Goal: Information Seeking & Learning: Find specific fact

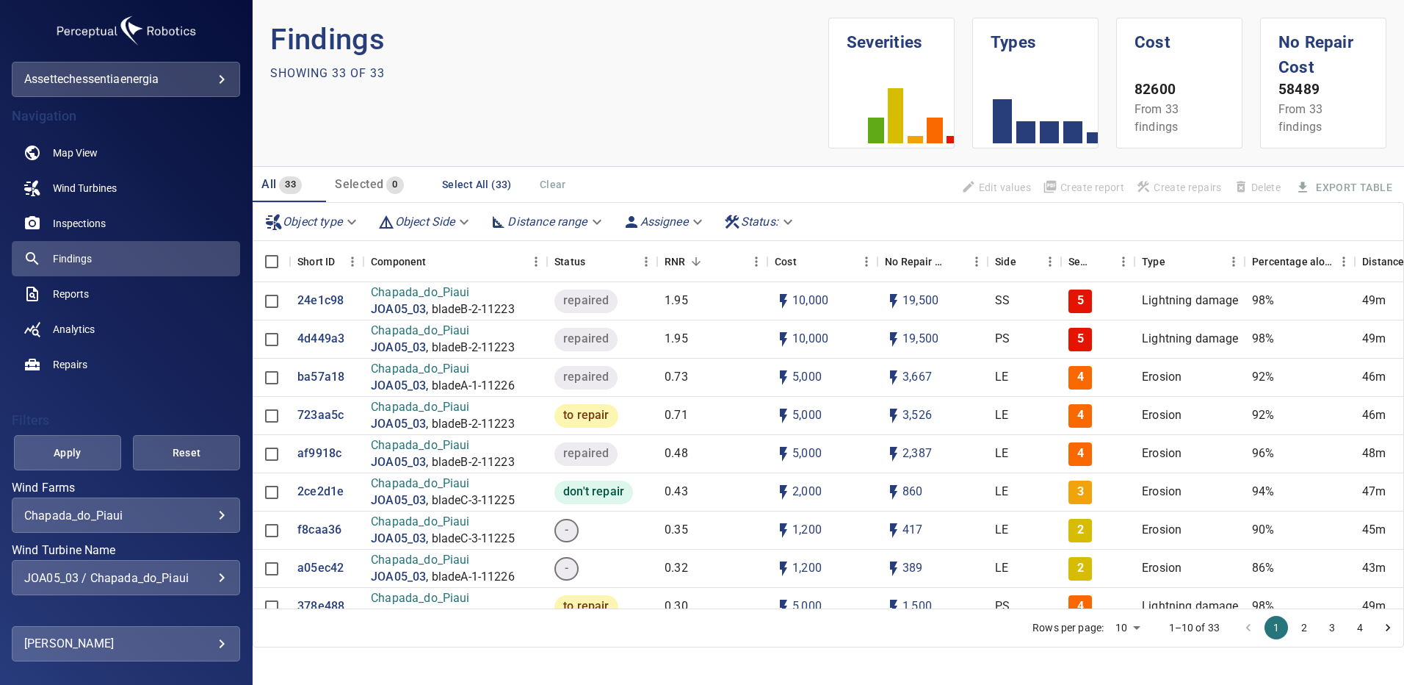
click at [207, 577] on div "JOA05_03 / Chapada_do_Piaui" at bounding box center [125, 578] width 203 height 14
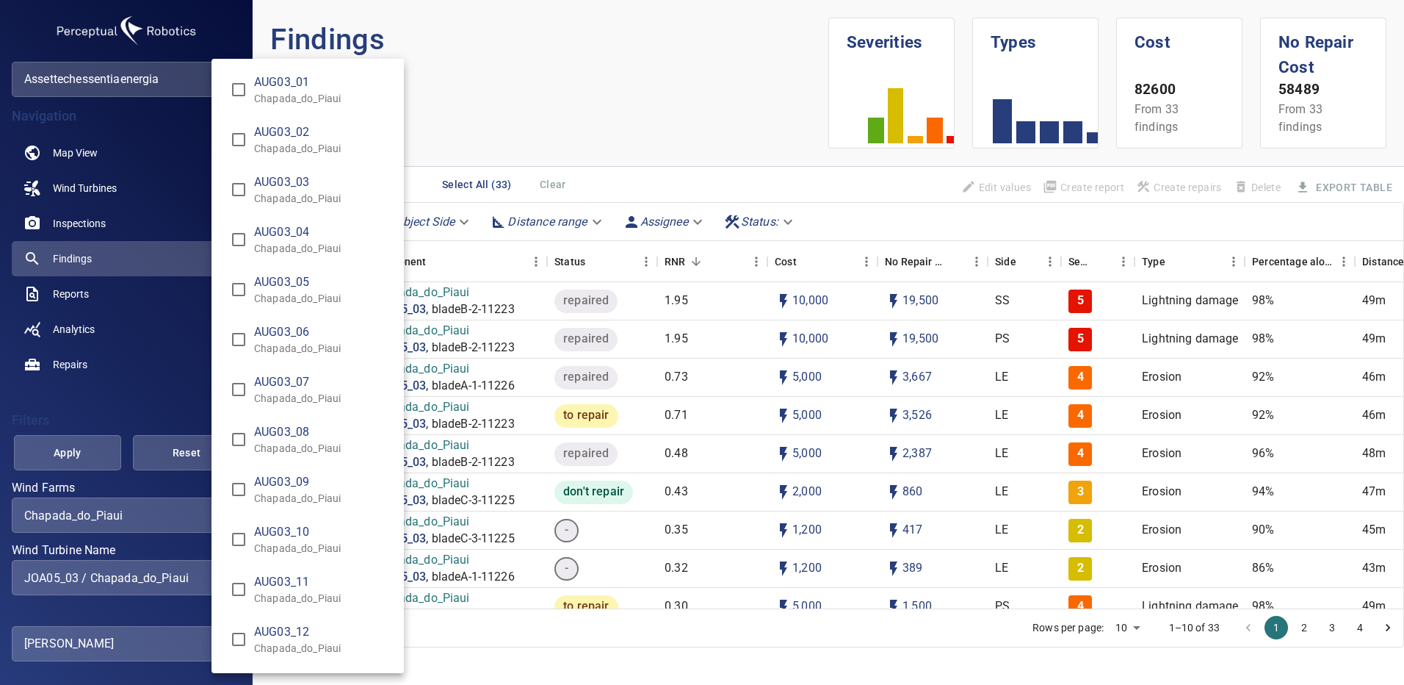
scroll to position [4720, 0]
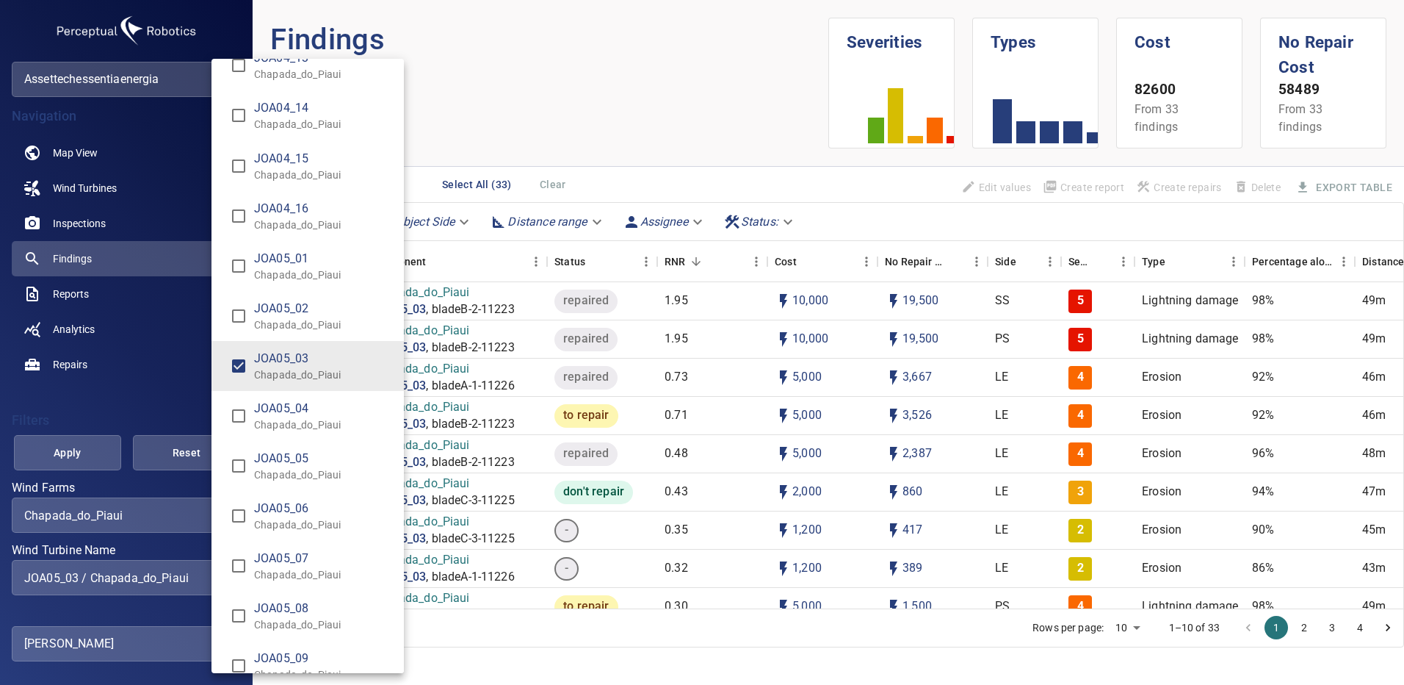
drag, startPoint x: 173, startPoint y: 521, endPoint x: 182, endPoint y: 521, distance: 9.5
click at [174, 521] on div "Wind Turbine Name" at bounding box center [702, 342] width 1404 height 685
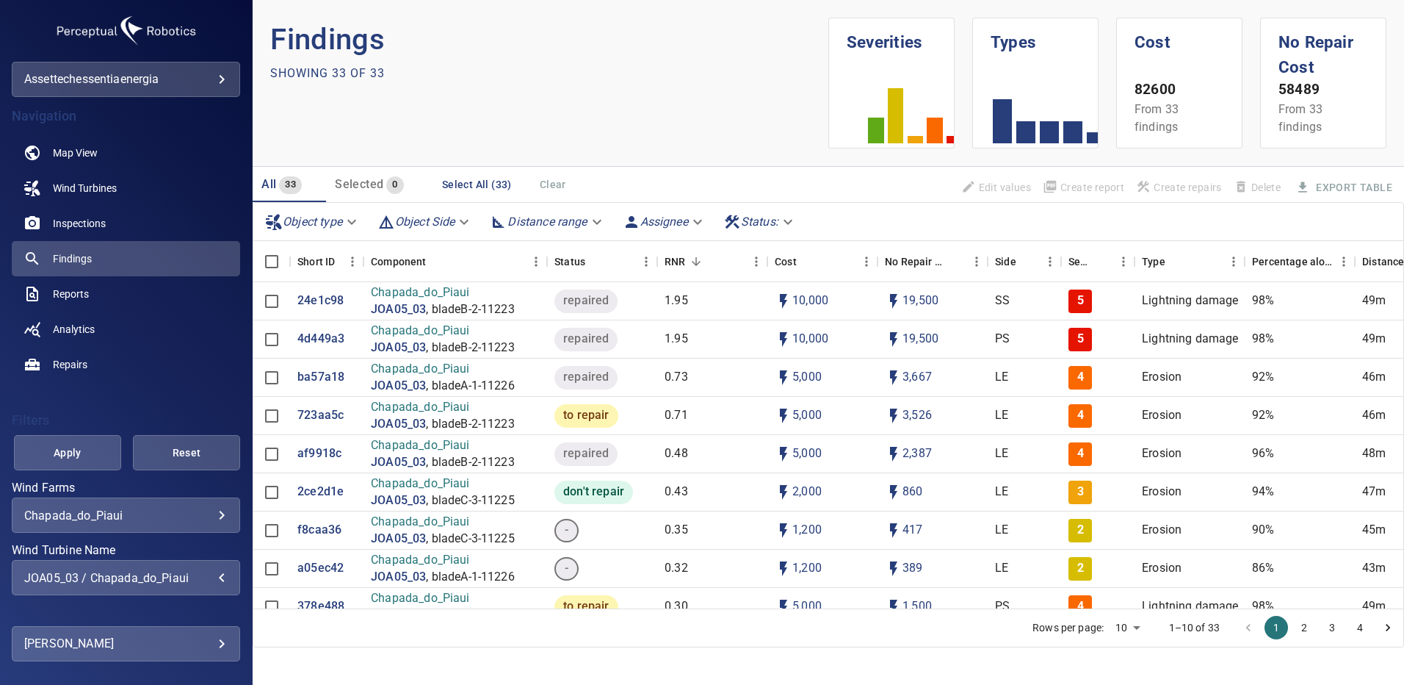
click at [196, 515] on div "AUG03_01 Chapada_do_Piaui AUG03_02 Chapada_do_Piaui AUG03_03 Chapada_do_Piaui A…" at bounding box center [702, 342] width 1404 height 685
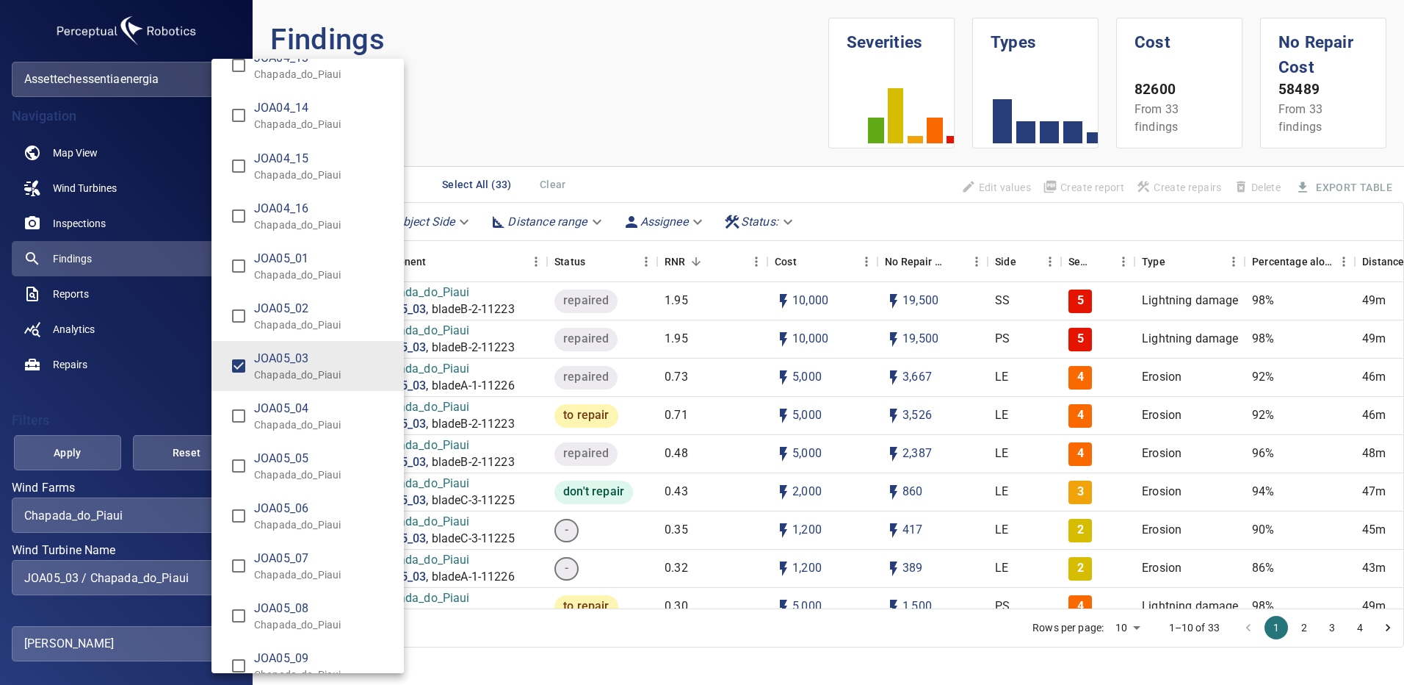
click at [208, 513] on div "Wind Turbine Name" at bounding box center [702, 342] width 1404 height 685
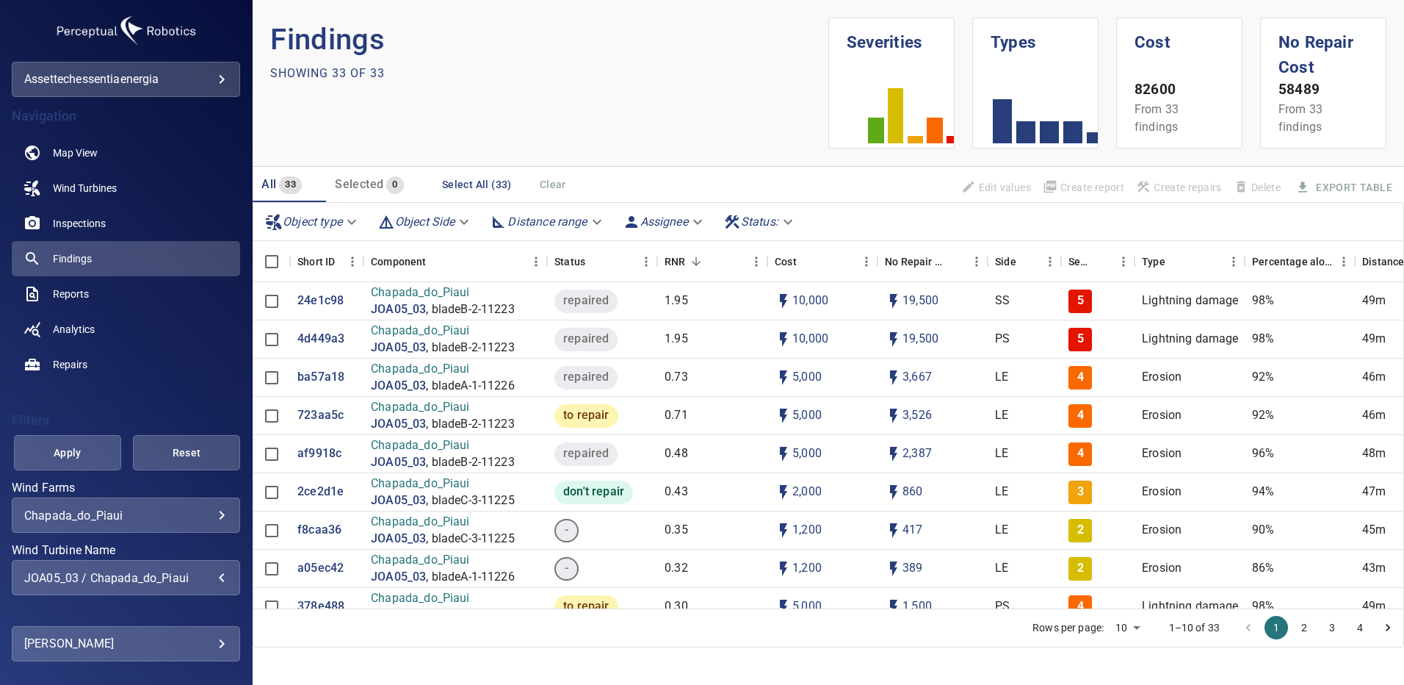
click at [213, 515] on body "**********" at bounding box center [702, 342] width 1404 height 685
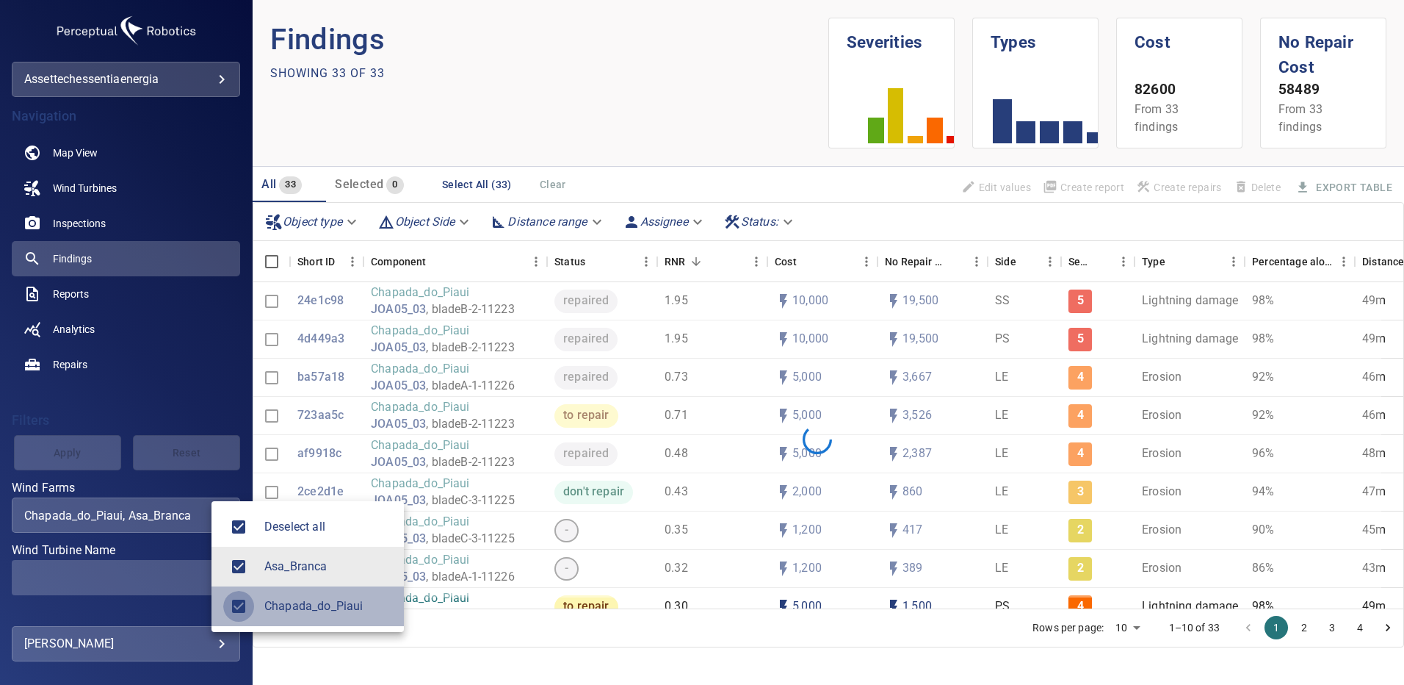
type input "**********"
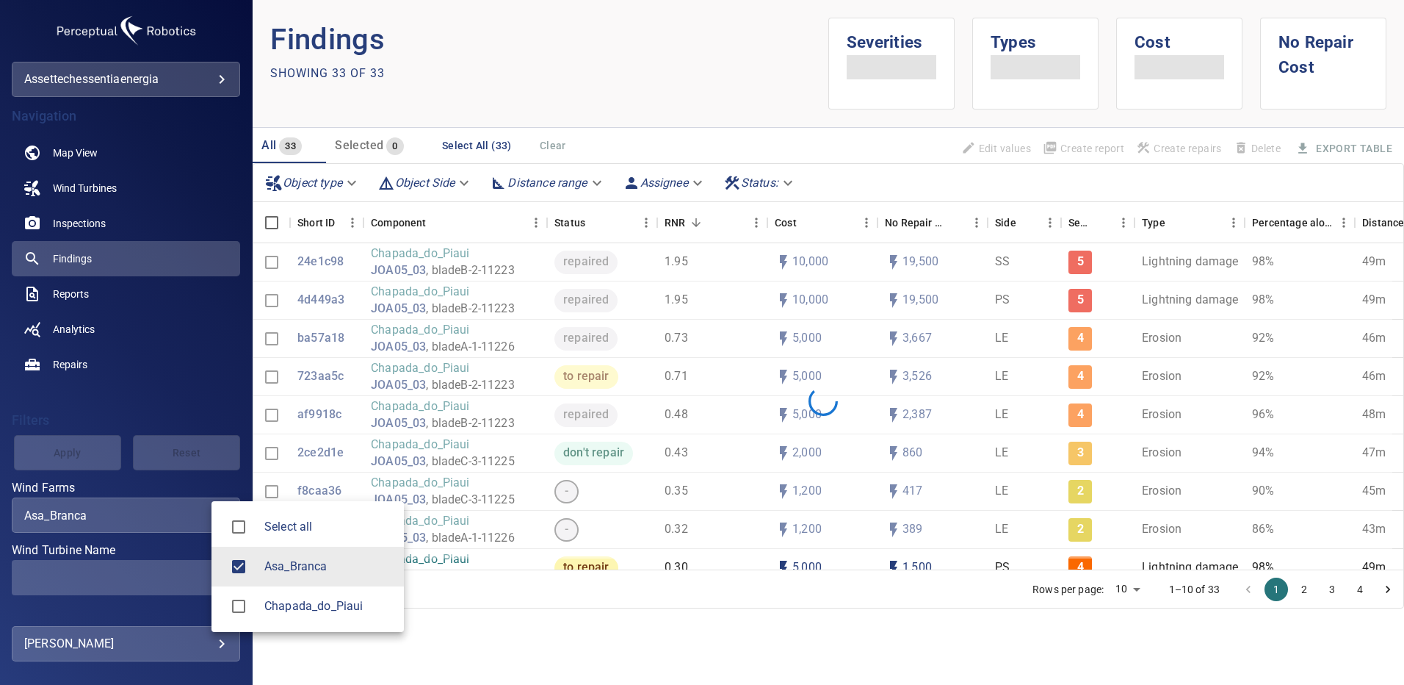
click at [186, 580] on div at bounding box center [702, 342] width 1404 height 685
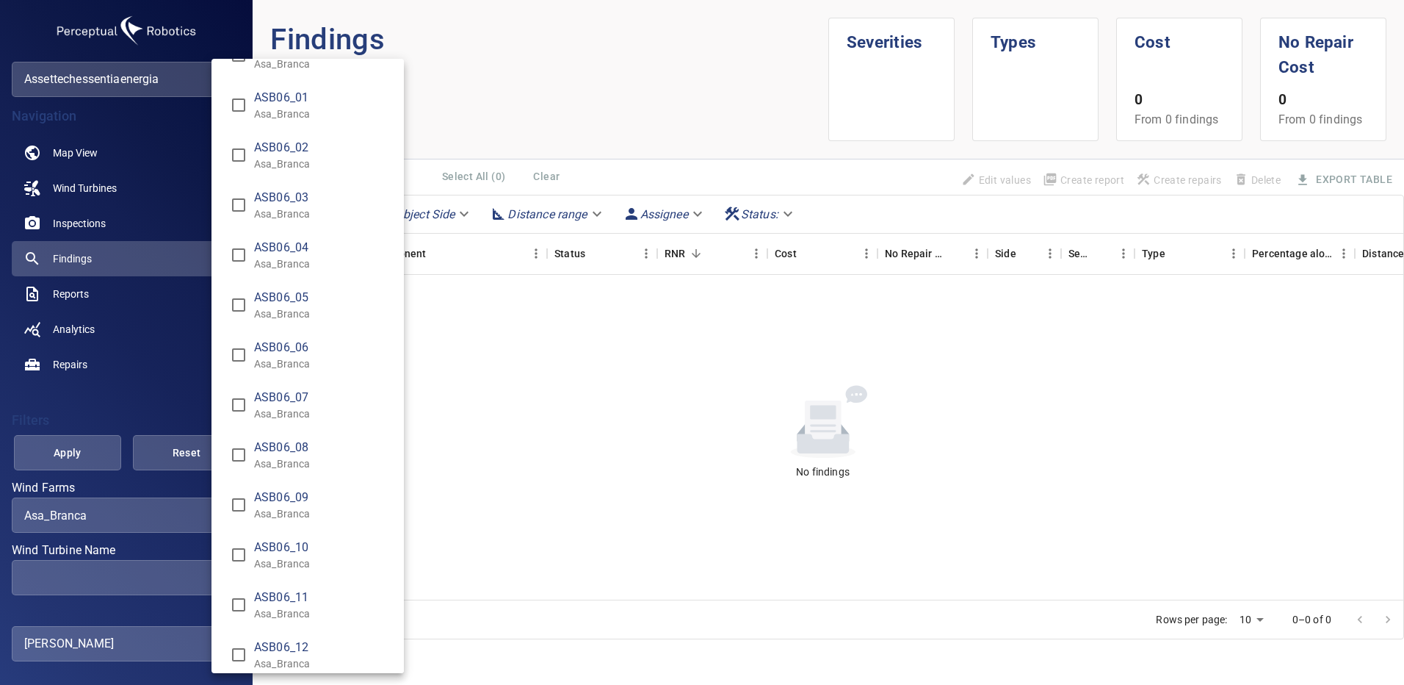
scroll to position [2351, 0]
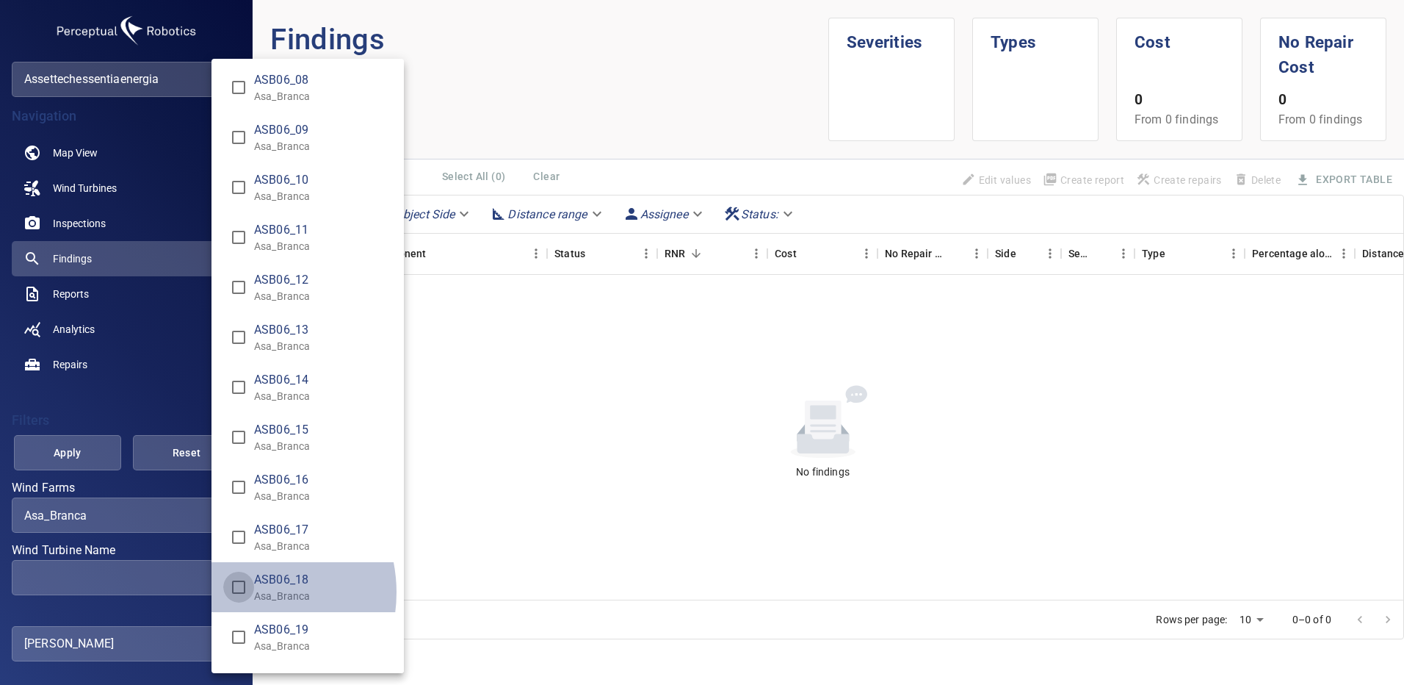
type input "**********"
click at [65, 449] on div "Wind Turbine Name" at bounding box center [702, 342] width 1404 height 685
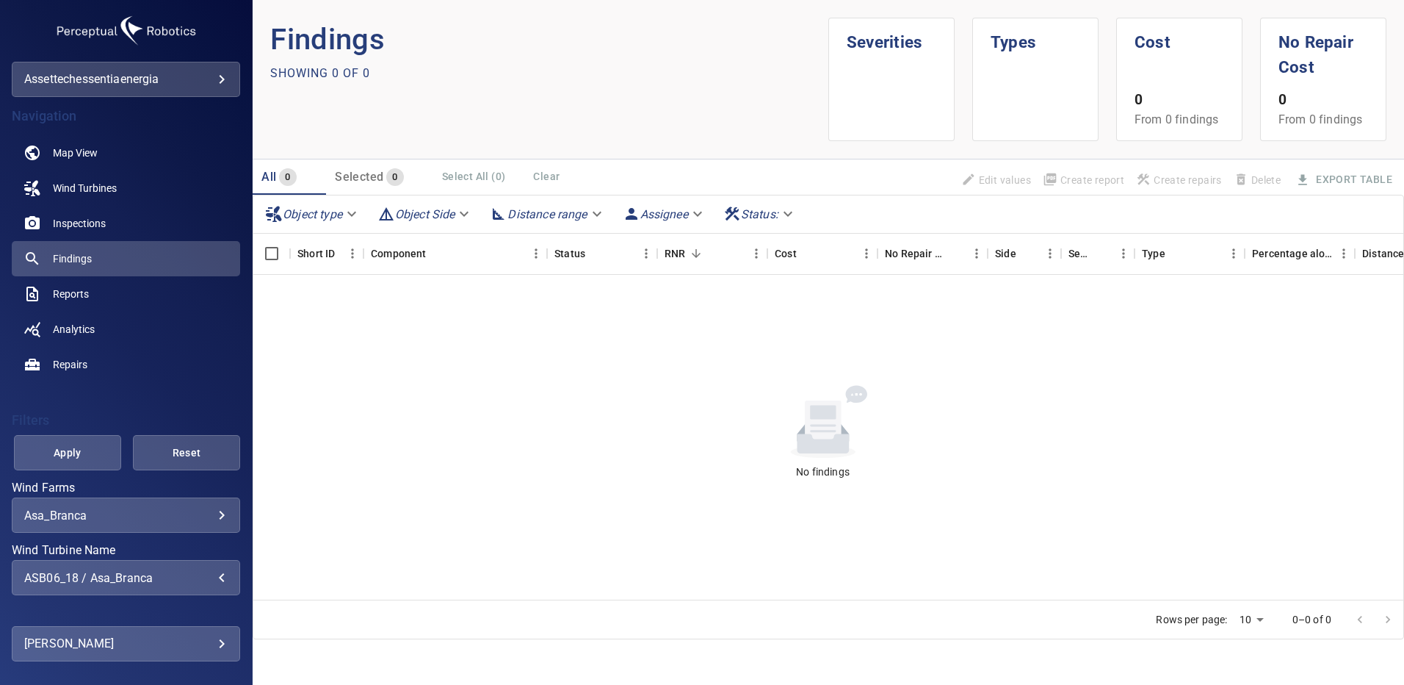
click at [65, 449] on span "Apply" at bounding box center [67, 453] width 71 height 18
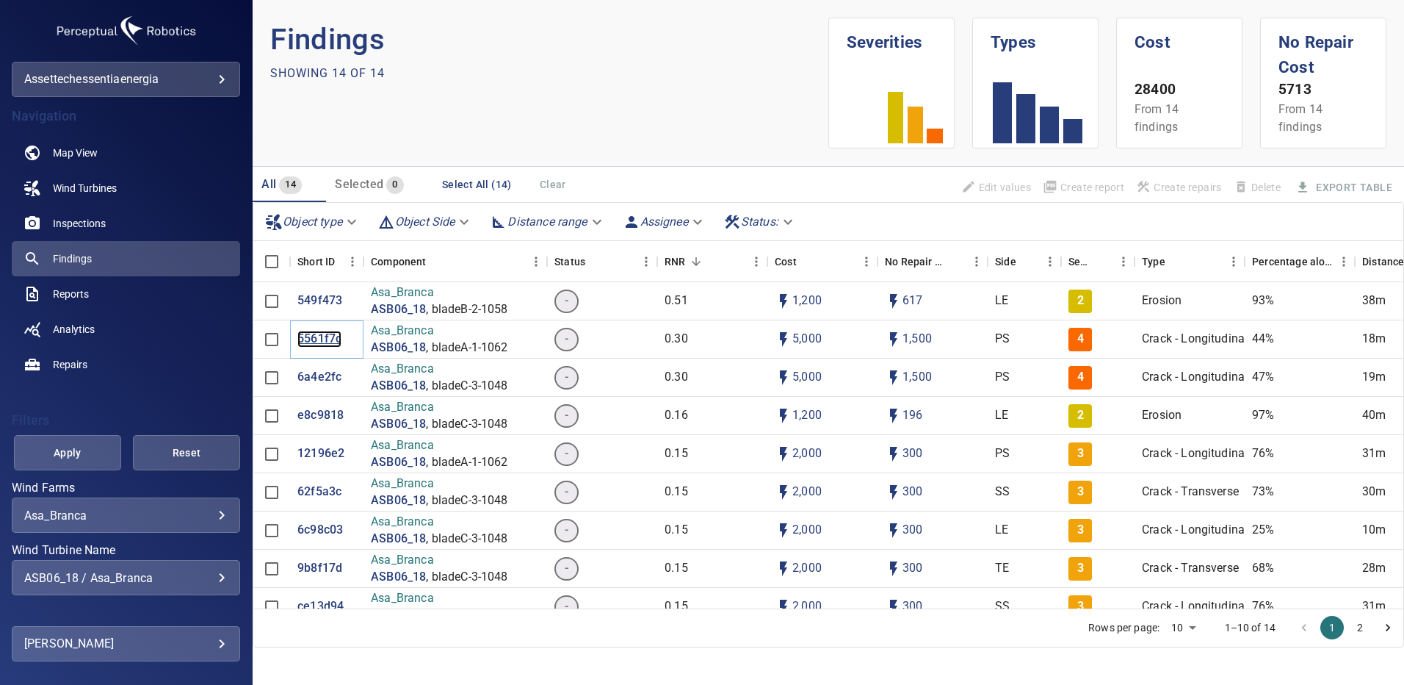
click at [326, 342] on p "5561f7c" at bounding box center [319, 339] width 44 height 17
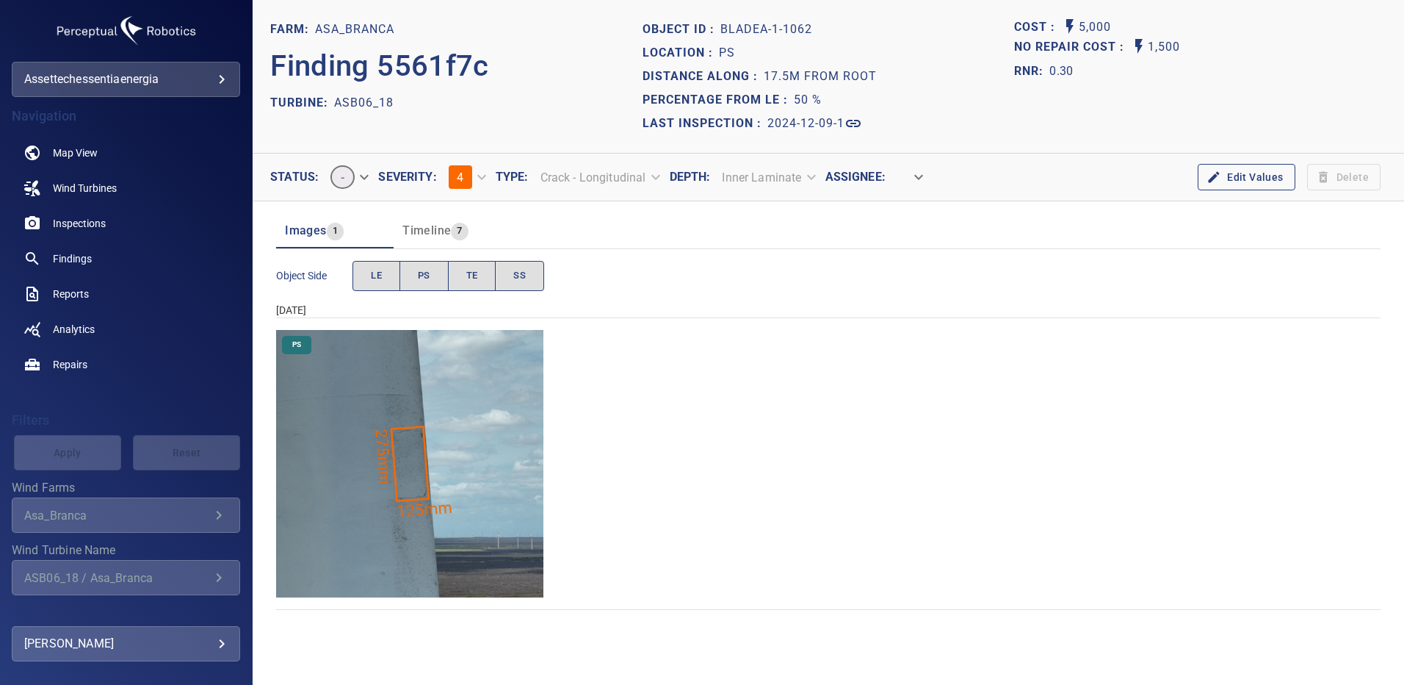
click at [428, 404] on img "Asa_Branca/ASB06_18/2024-12-09-1/2024-12-09-1/image20wp20.jpg" at bounding box center [409, 463] width 267 height 267
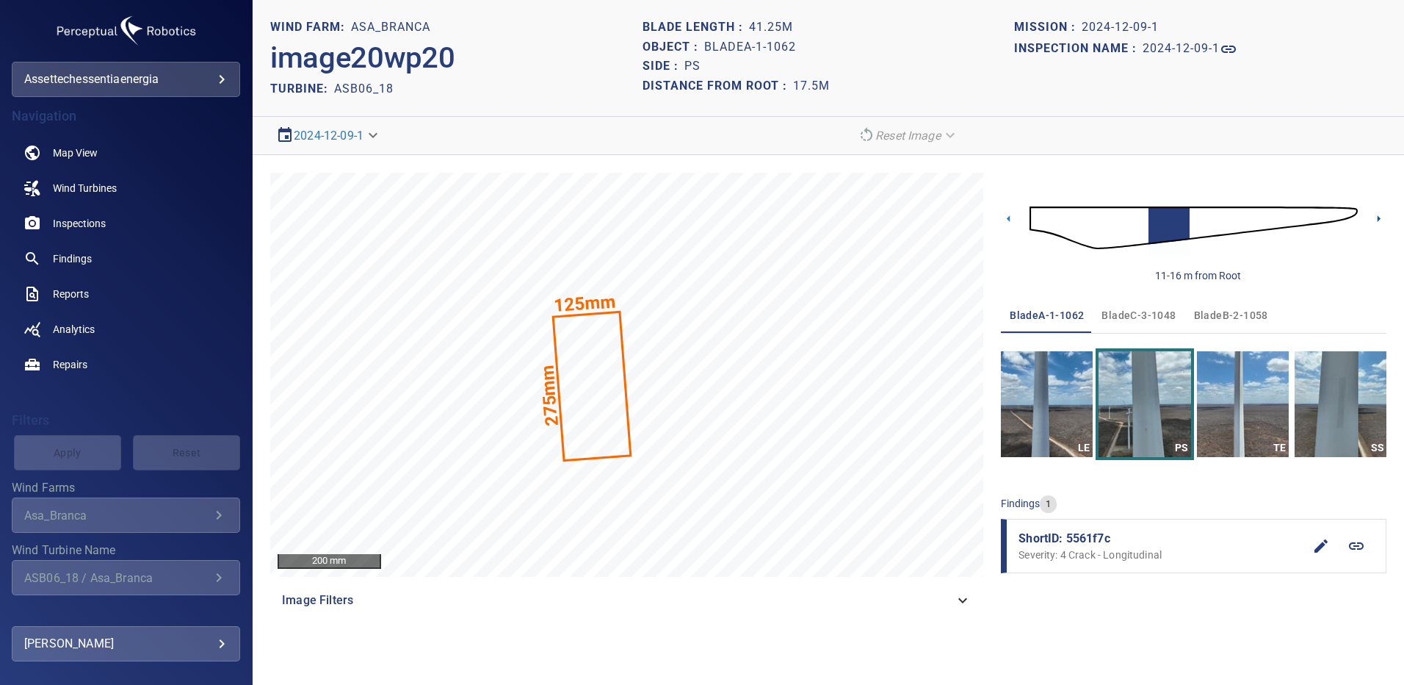
click at [1373, 222] on icon at bounding box center [1378, 218] width 15 height 15
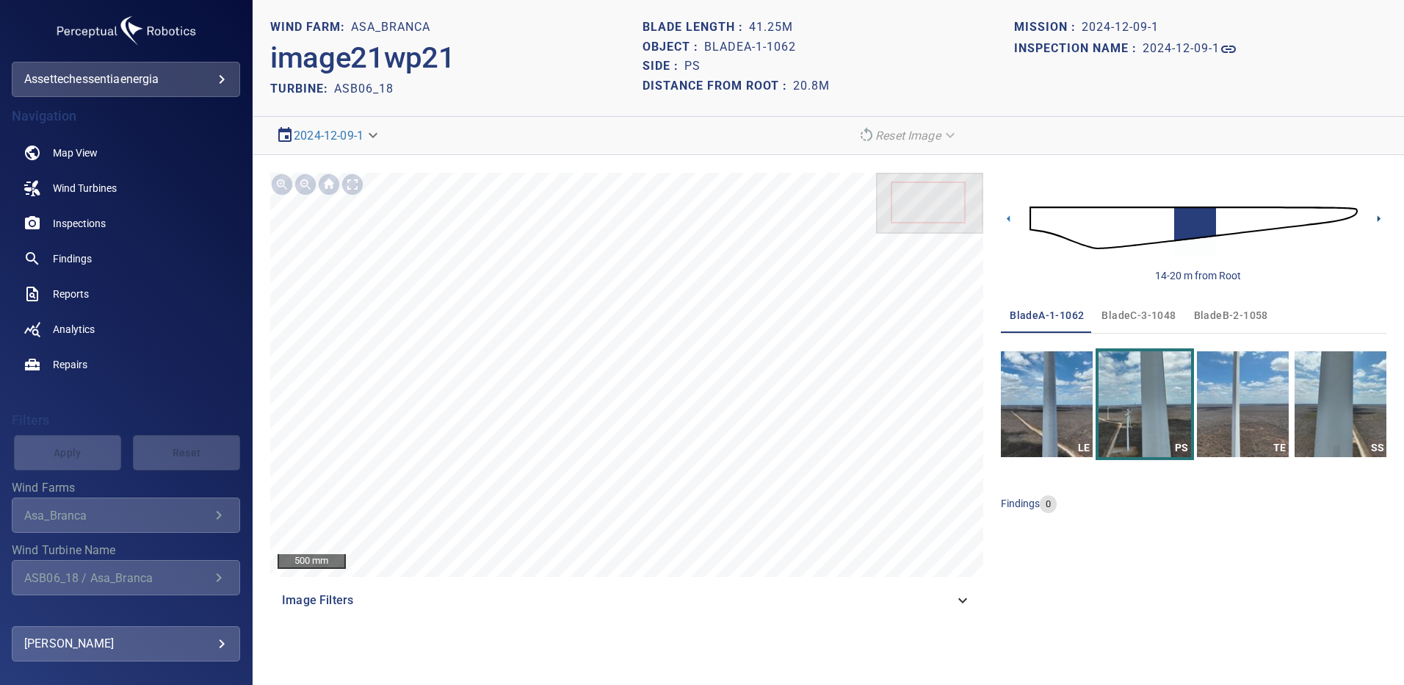
click at [1373, 222] on icon at bounding box center [1378, 218] width 15 height 15
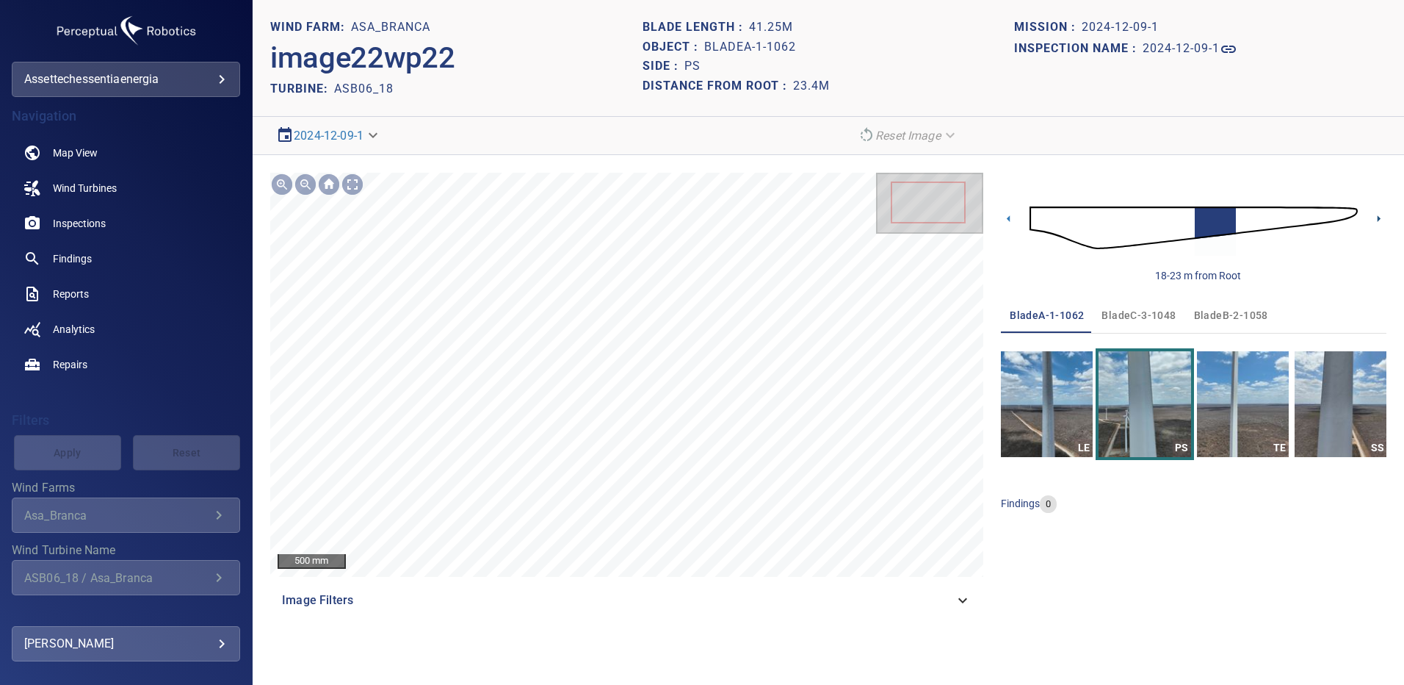
click at [1373, 222] on icon at bounding box center [1378, 218] width 15 height 15
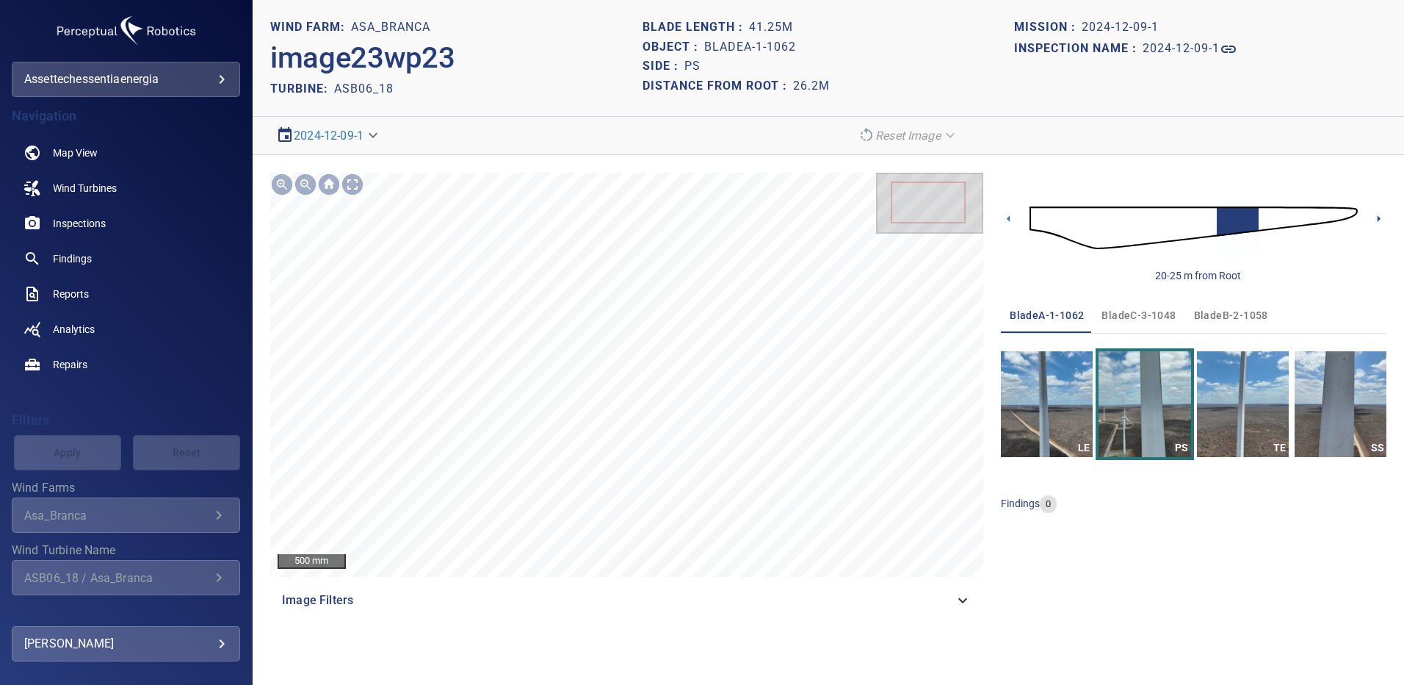
click at [1373, 222] on icon at bounding box center [1378, 218] width 15 height 15
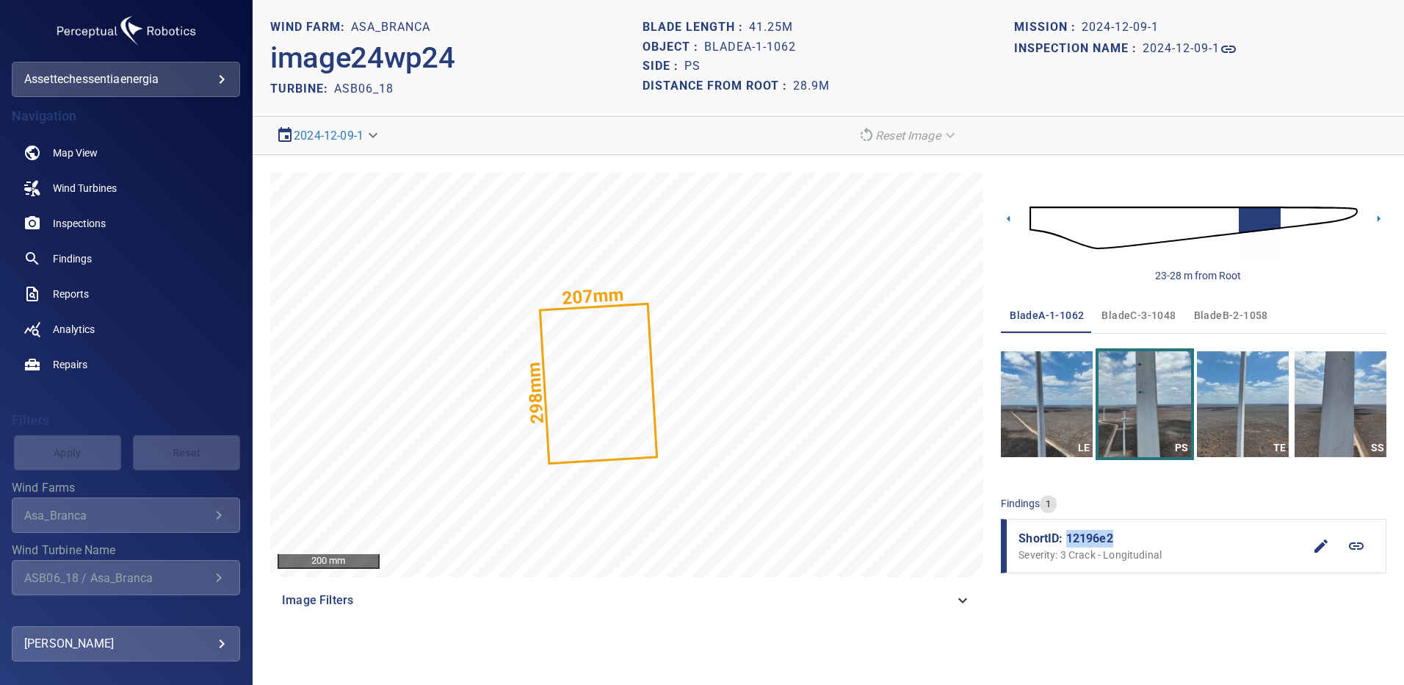
drag, startPoint x: 1113, startPoint y: 536, endPoint x: 1065, endPoint y: 541, distance: 48.0
click at [1065, 541] on span "ShortID: 12196e2" at bounding box center [1161, 539] width 285 height 18
copy span "12196e2"
